Goal: Check status: Check status

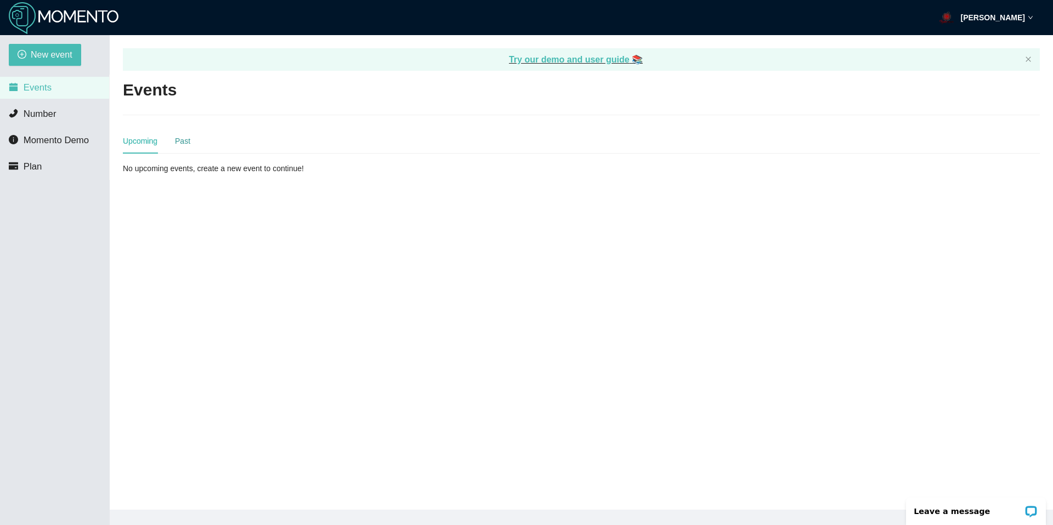
click at [185, 138] on div "Past" at bounding box center [182, 141] width 15 height 12
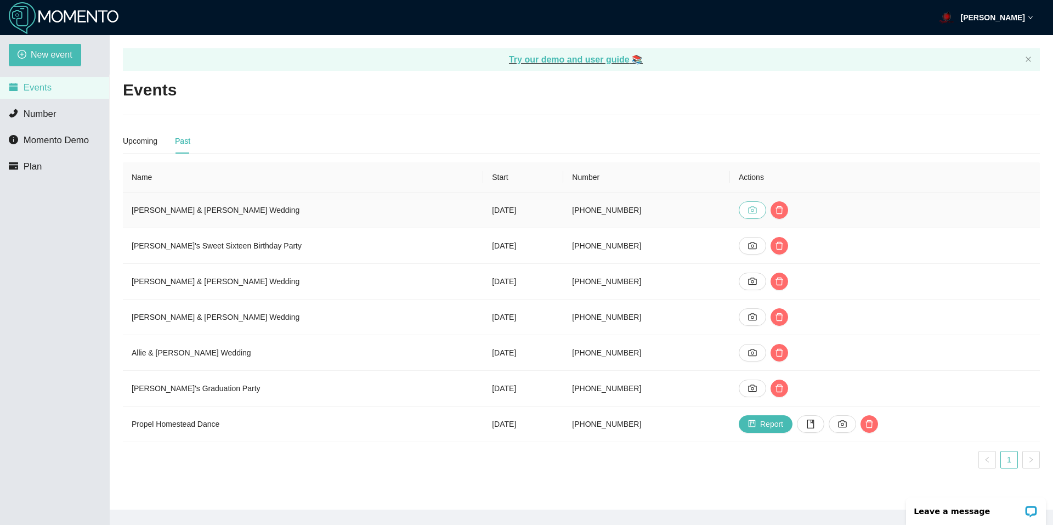
click at [749, 205] on button "button" at bounding box center [752, 210] width 27 height 18
